Goal: Information Seeking & Learning: Learn about a topic

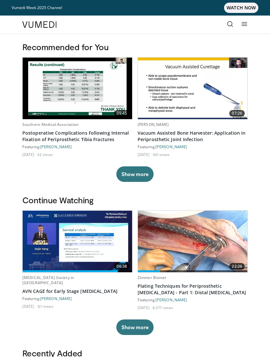
click at [231, 21] on icon at bounding box center [230, 24] width 6 height 6
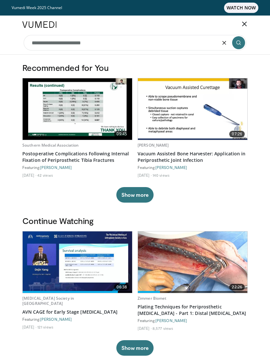
type input "**********"
click at [237, 41] on icon "submit" at bounding box center [238, 42] width 5 height 5
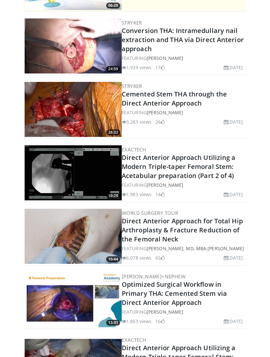
scroll to position [166, 0]
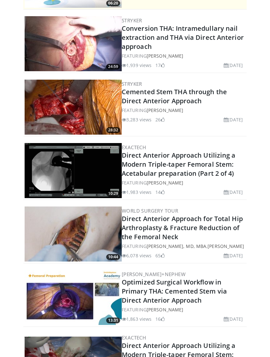
click at [194, 224] on link "Direct Anterior Approach for Total Hip Arthroplasty & Fracture Reduction of the…" at bounding box center [182, 227] width 121 height 27
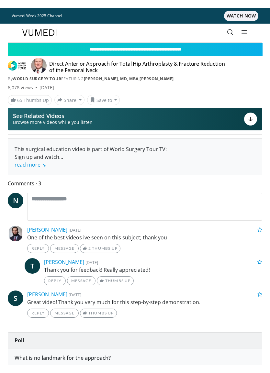
scroll to position [8, 0]
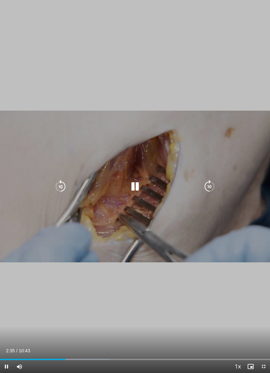
click at [68, 356] on div "Progress Bar" at bounding box center [86, 359] width 46 height 1
click at [130, 181] on icon "Video Player" at bounding box center [134, 186] width 13 height 13
click at [211, 188] on icon "Video Player" at bounding box center [209, 186] width 13 height 13
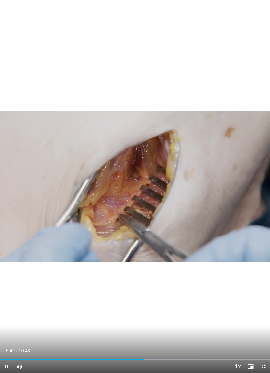
click at [223, 165] on div "10 seconds Tap to unmute" at bounding box center [135, 186] width 270 height 373
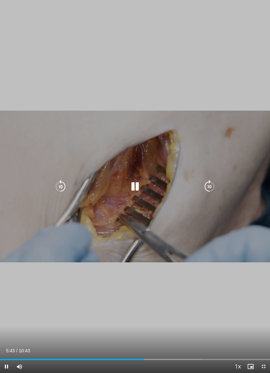
click at [209, 185] on icon "Video Player" at bounding box center [209, 186] width 13 height 13
click at [211, 184] on icon "Video Player" at bounding box center [209, 186] width 13 height 13
click at [210, 184] on icon "Video Player" at bounding box center [209, 186] width 13 height 13
click at [209, 185] on icon "Video Player" at bounding box center [209, 186] width 13 height 13
click at [208, 186] on icon "Video Player" at bounding box center [209, 186] width 13 height 13
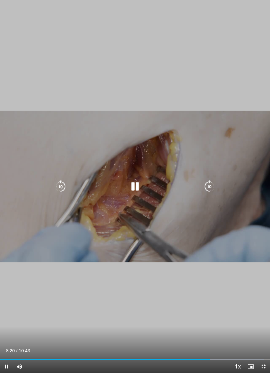
click at [212, 186] on icon "Video Player" at bounding box center [209, 186] width 13 height 13
click at [205, 183] on icon "Video Player" at bounding box center [209, 186] width 13 height 13
click at [208, 181] on icon "Video Player" at bounding box center [209, 186] width 13 height 13
click at [208, 182] on icon "Video Player" at bounding box center [209, 186] width 13 height 13
click at [210, 184] on icon "Video Player" at bounding box center [209, 186] width 13 height 13
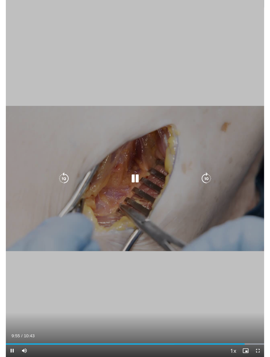
scroll to position [0, 0]
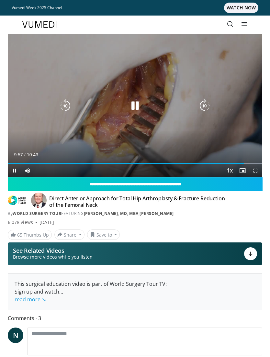
click at [137, 103] on icon "Video Player" at bounding box center [134, 105] width 13 height 13
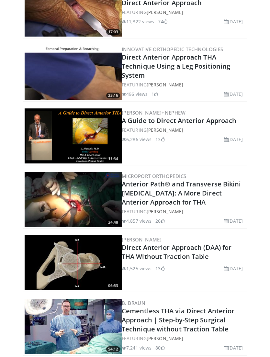
scroll to position [731, 0]
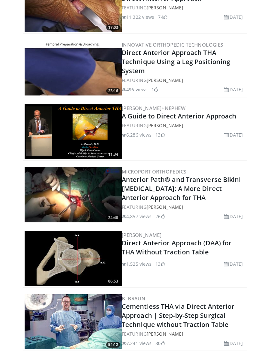
click at [205, 194] on link "Anterior Path® and Transverse Bikini [MEDICAL_DATA]: A More Direct Anterior App…" at bounding box center [181, 188] width 119 height 27
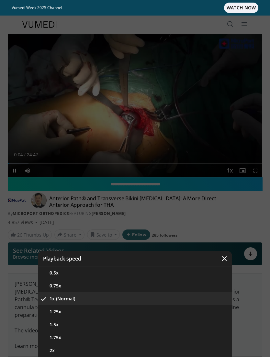
click at [154, 345] on button "2x" at bounding box center [135, 350] width 194 height 13
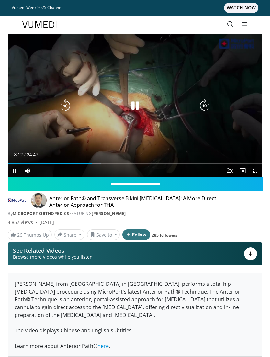
click at [131, 107] on icon "Video Player" at bounding box center [134, 105] width 13 height 13
